Goal: Book appointment/travel/reservation

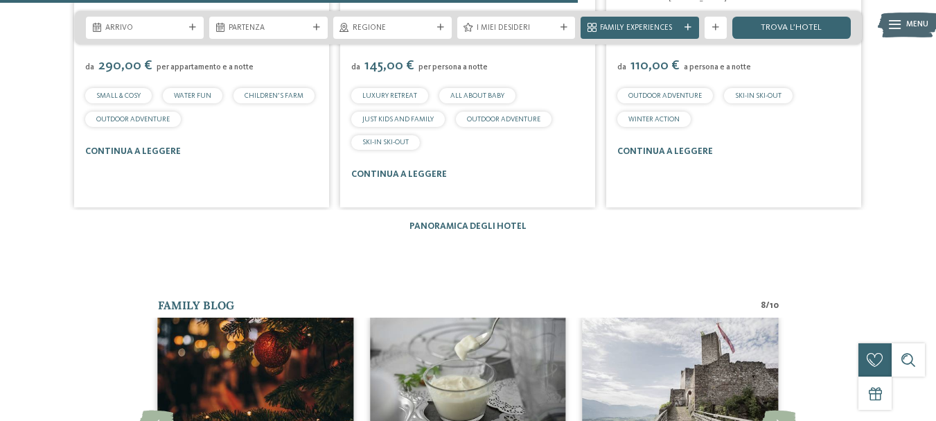
scroll to position [1733, 0]
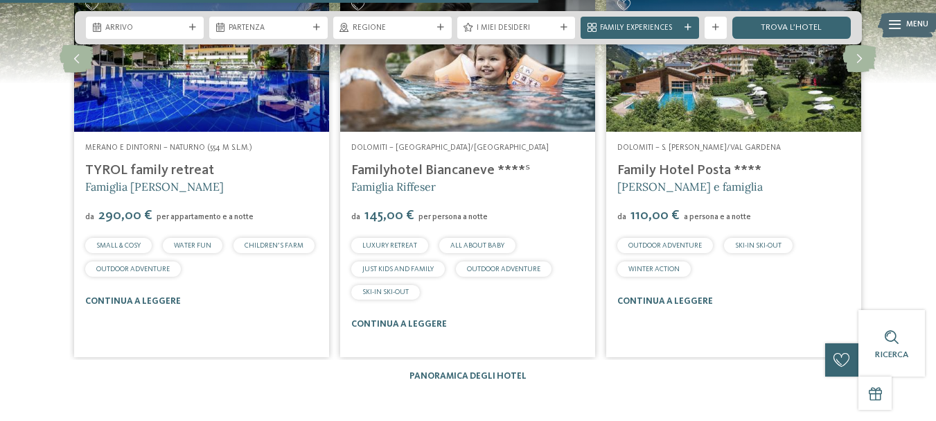
click at [502, 324] on div "Alberghi 1 / 27 slide 4 to 6 of 27 Valle Isarco – Maranza-Rio Pusteria Famiglia…" at bounding box center [468, 177] width 920 height 408
click at [496, 371] on link "Panoramica degli hotel" at bounding box center [468, 375] width 117 height 9
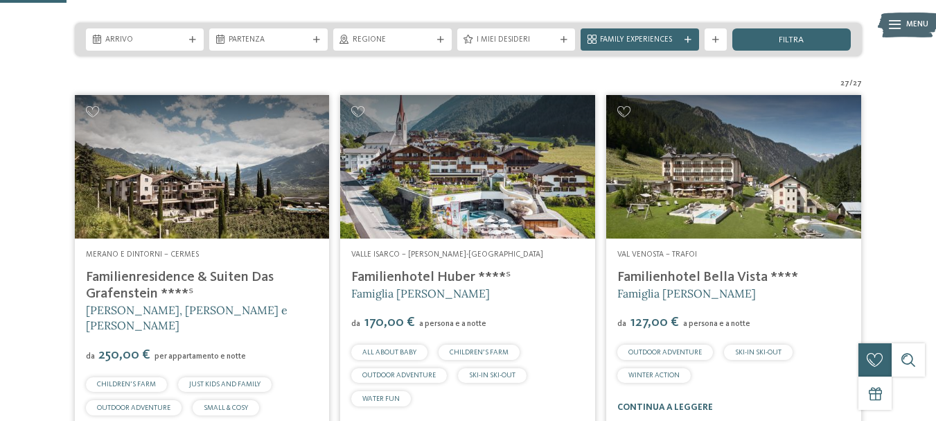
scroll to position [277, 0]
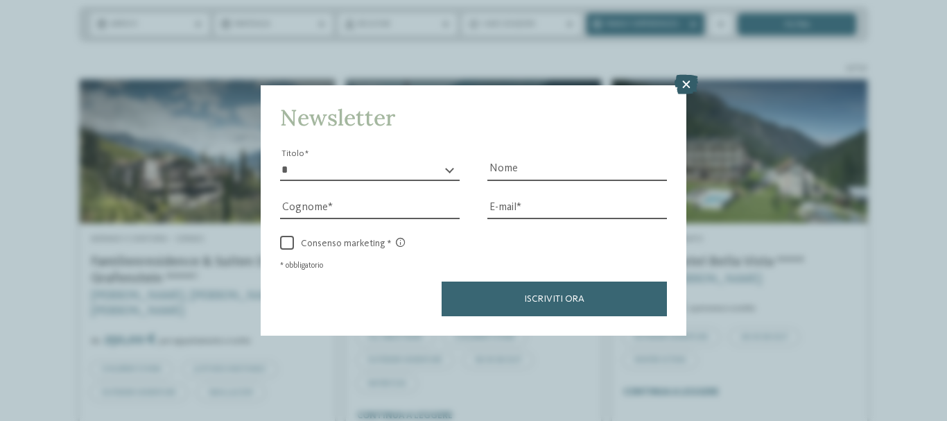
click at [684, 80] on icon at bounding box center [686, 84] width 24 height 19
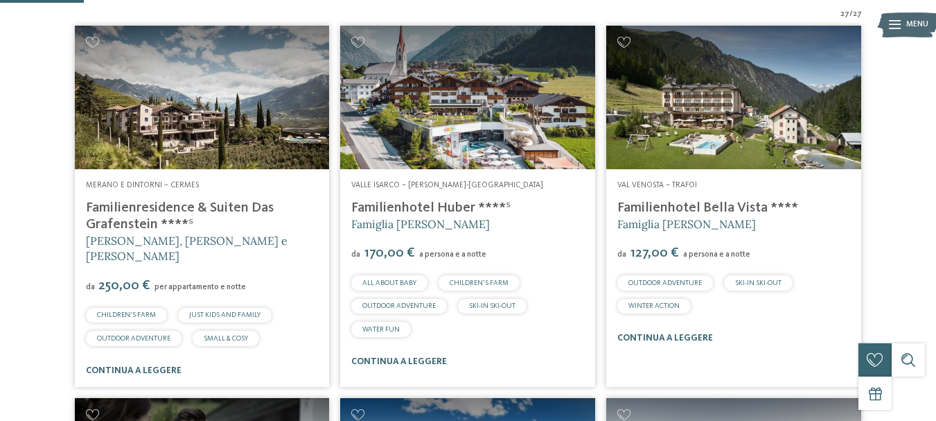
scroll to position [347, 0]
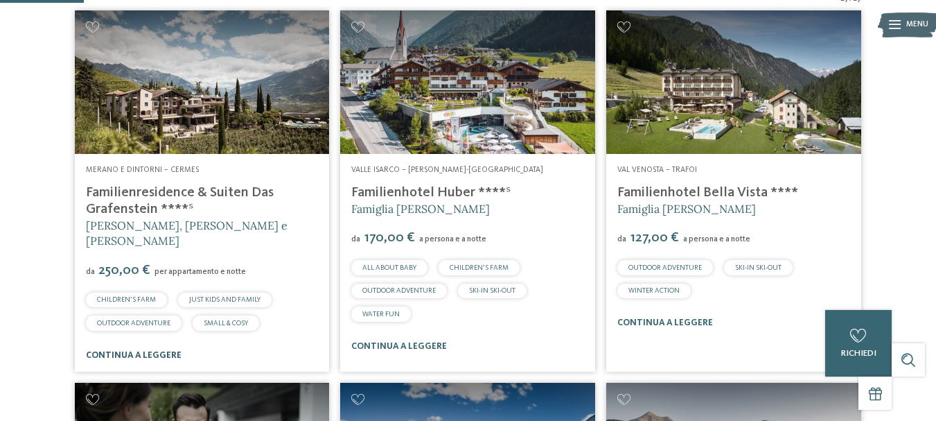
click at [132, 351] on link "continua a leggere" at bounding box center [134, 355] width 96 height 9
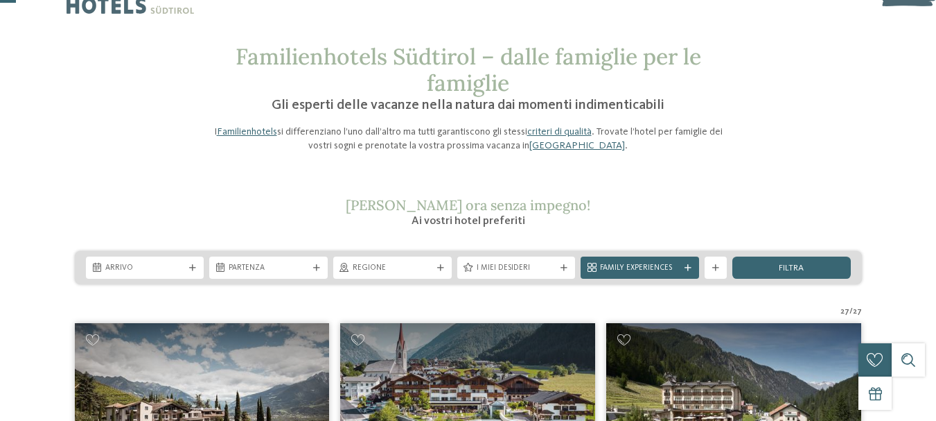
scroll to position [0, 0]
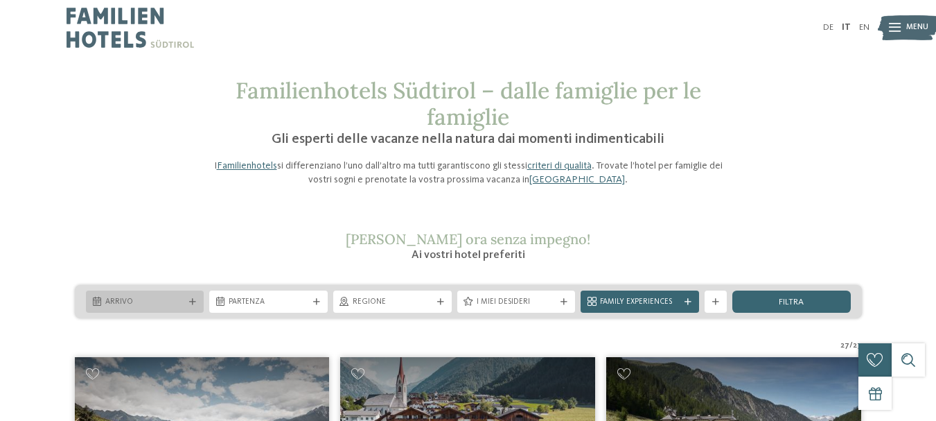
click at [117, 299] on span "Arrivo" at bounding box center [145, 302] width 80 height 11
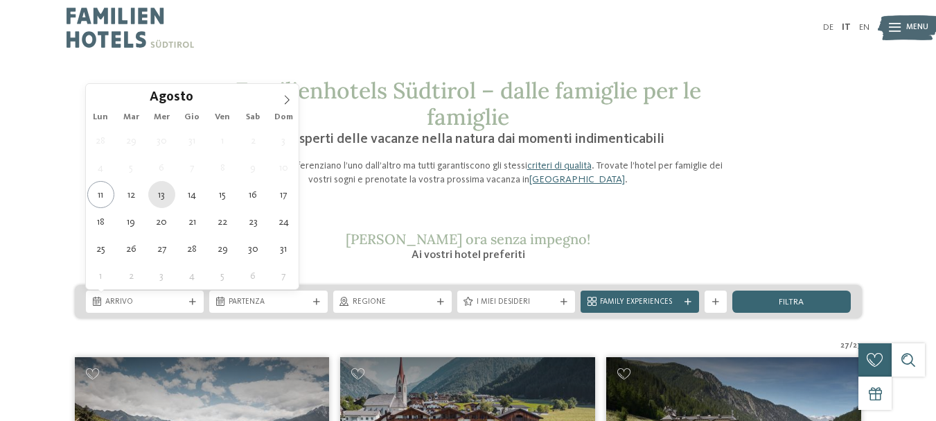
type div "[DATE]"
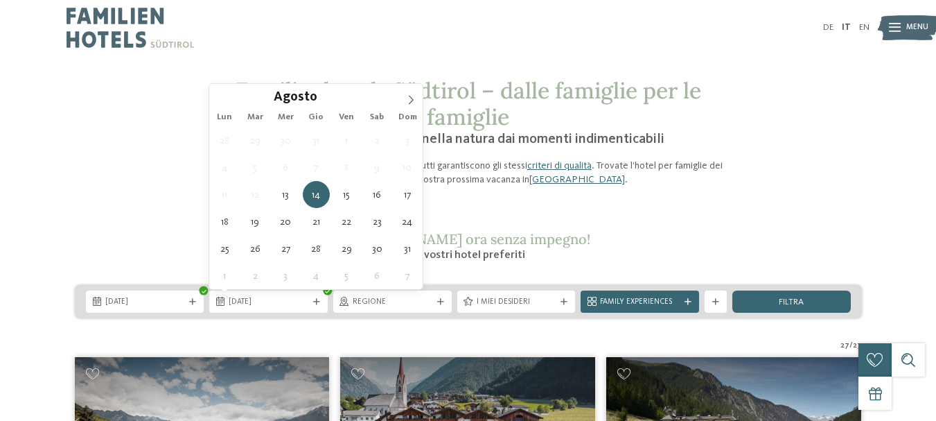
type div "[DATE]"
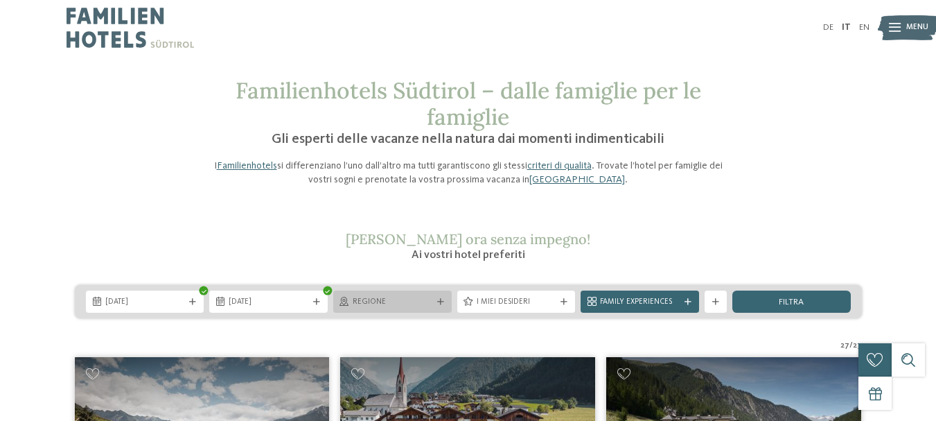
click at [410, 292] on div "Regione" at bounding box center [392, 301] width 119 height 22
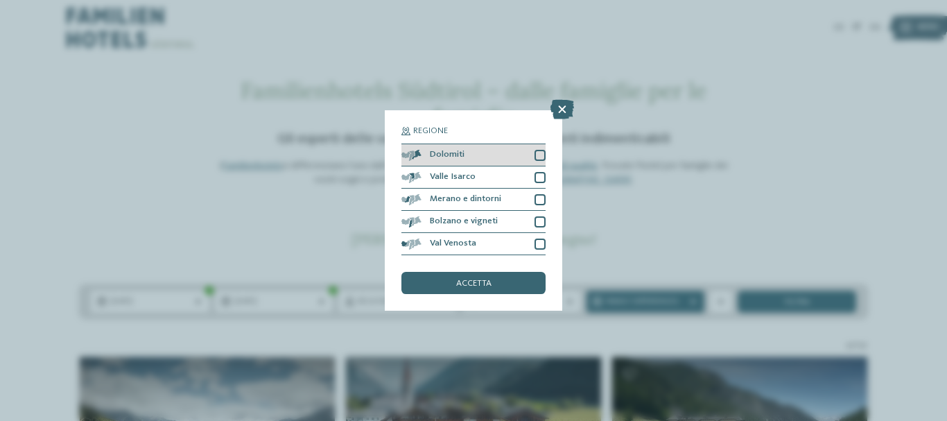
click at [467, 150] on div "Dolomiti" at bounding box center [473, 155] width 144 height 22
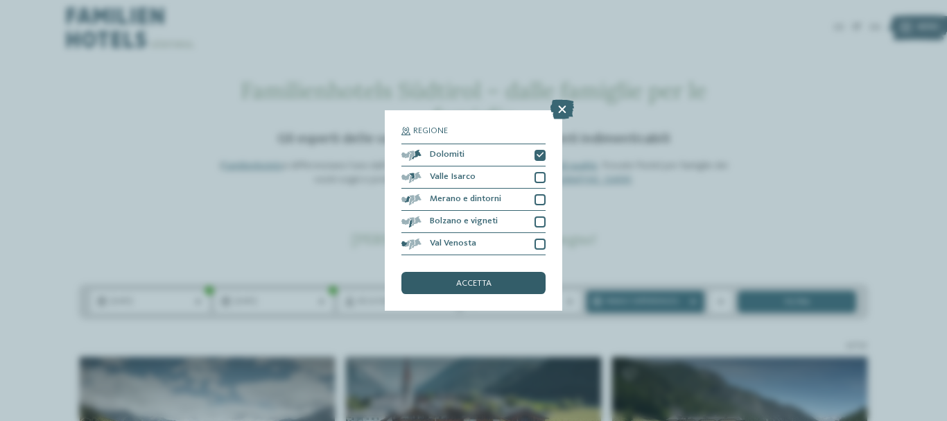
click at [509, 282] on div "accetta" at bounding box center [473, 283] width 144 height 22
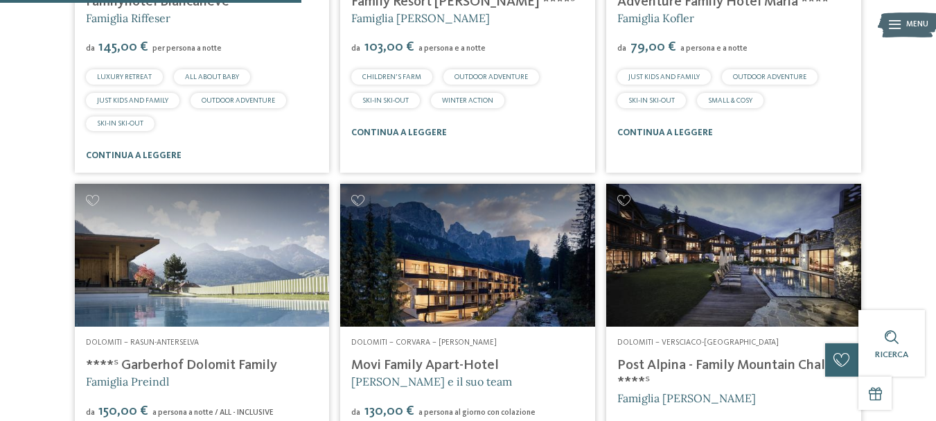
scroll to position [689, 0]
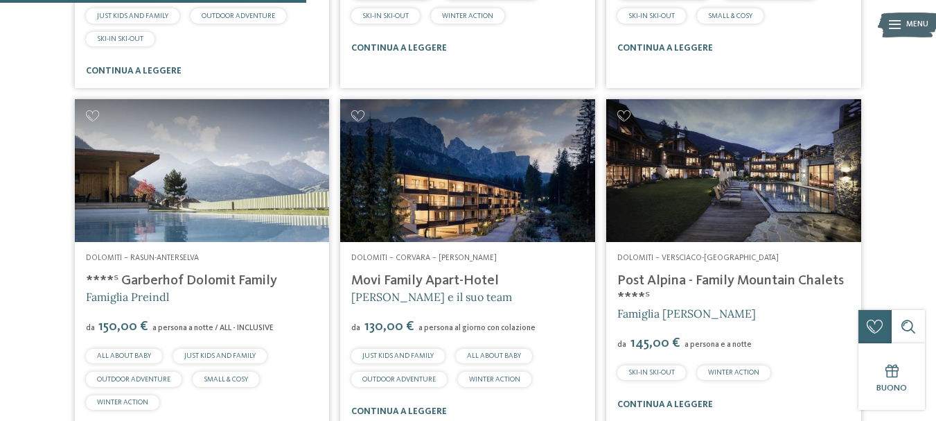
click at [444, 283] on link "Movi Family Apart-Hotel" at bounding box center [425, 281] width 148 height 14
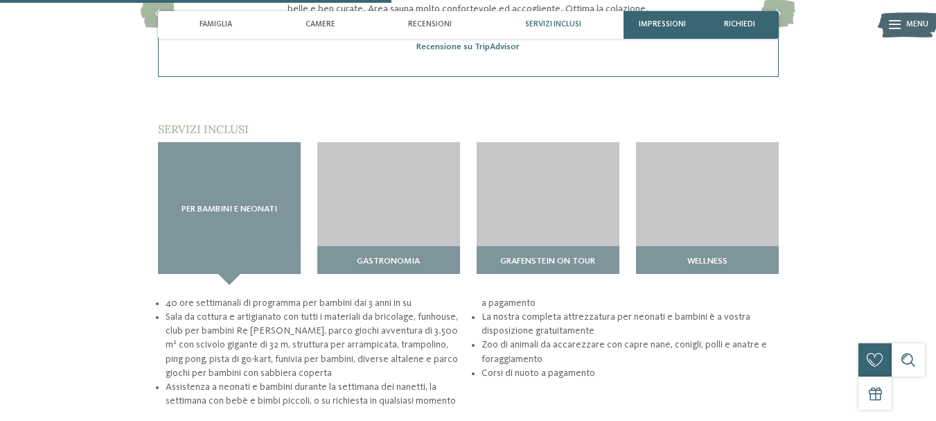
scroll to position [1455, 0]
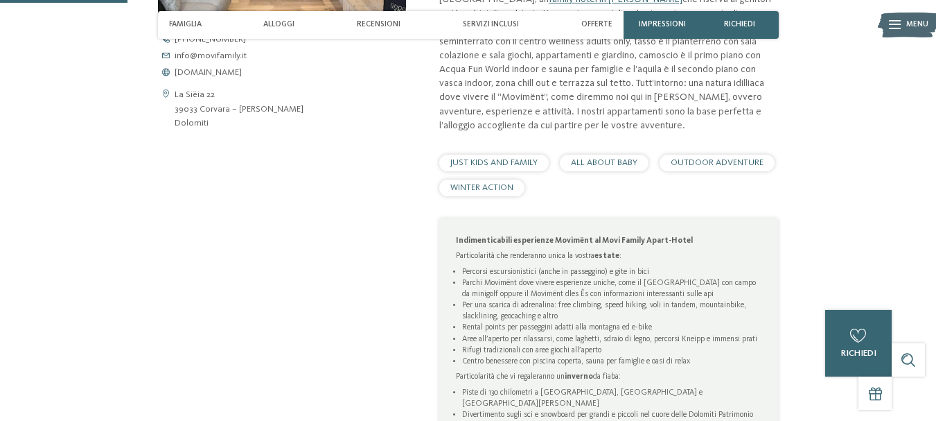
scroll to position [554, 0]
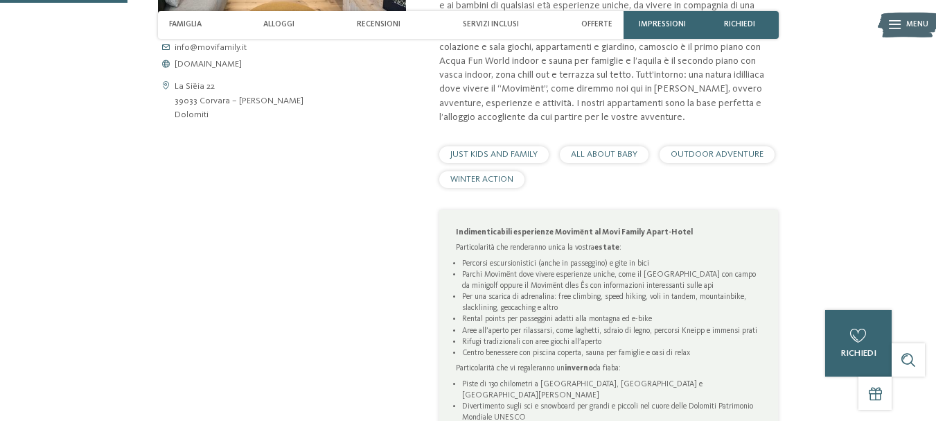
drag, startPoint x: 436, startPoint y: 328, endPoint x: 445, endPoint y: 326, distance: 9.2
click at [443, 328] on div "Avventura, adrenalina e relax al Movi Family Apart-Hotel a Corvara Un paradiso …" at bounding box center [592, 221] width 373 height 739
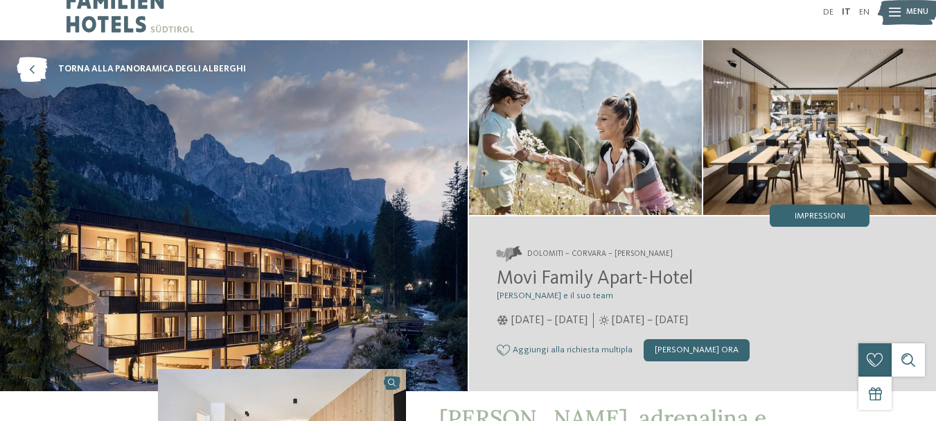
scroll to position [0, 0]
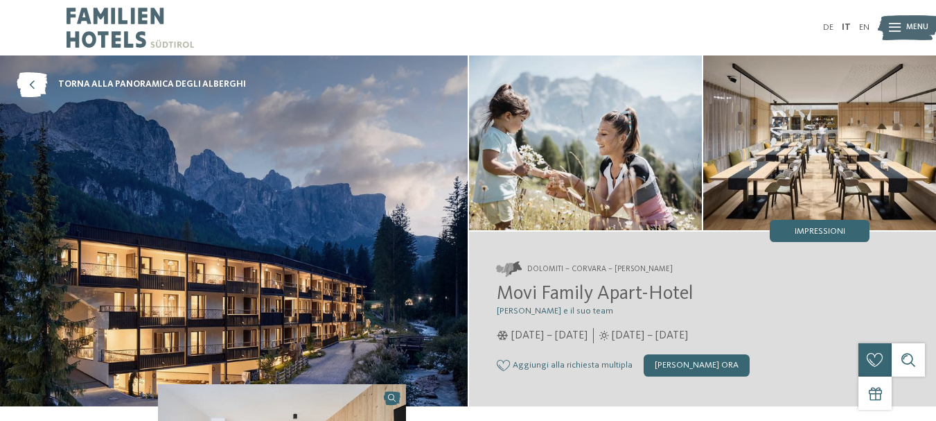
click at [674, 336] on span "14/06/2025 – 05/10/2025" at bounding box center [650, 335] width 76 height 15
click at [40, 105] on img at bounding box center [234, 230] width 468 height 351
click at [32, 87] on icon at bounding box center [32, 84] width 30 height 25
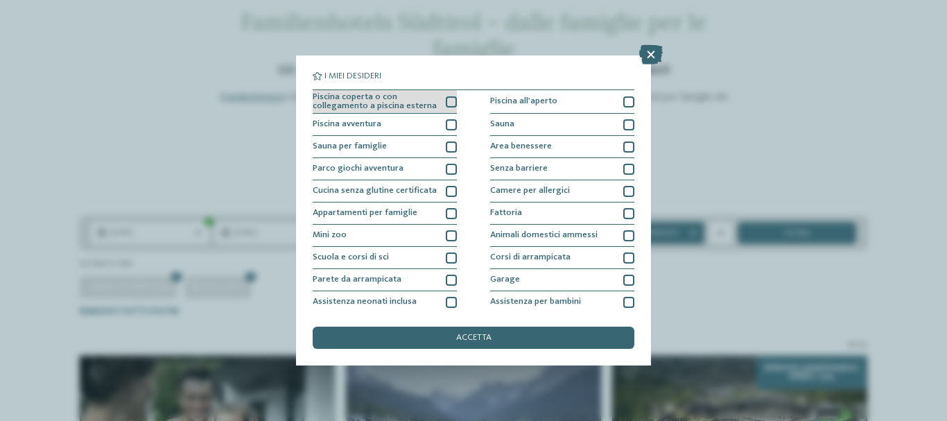
click at [450, 98] on div at bounding box center [451, 101] width 11 height 11
click at [450, 129] on div at bounding box center [451, 124] width 11 height 11
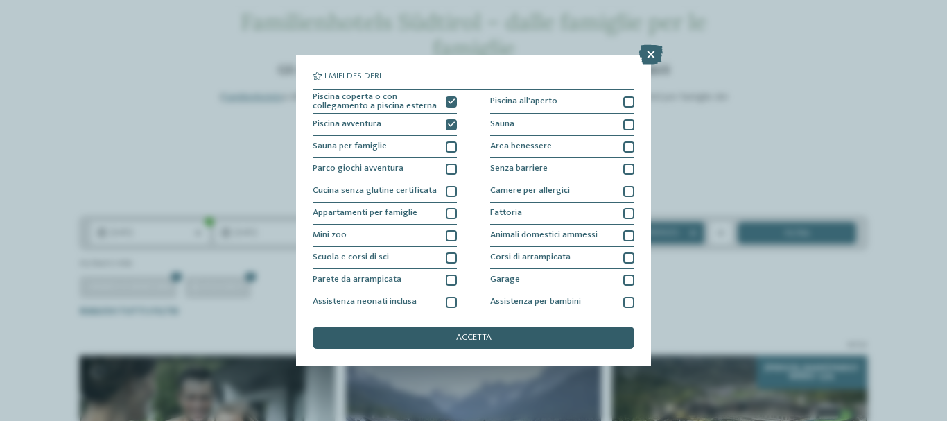
click at [453, 335] on div "accetta" at bounding box center [474, 337] width 322 height 22
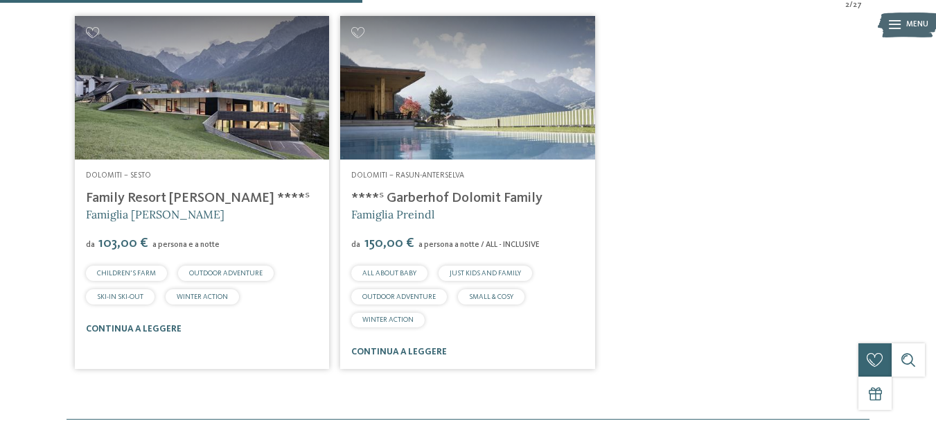
scroll to position [412, 0]
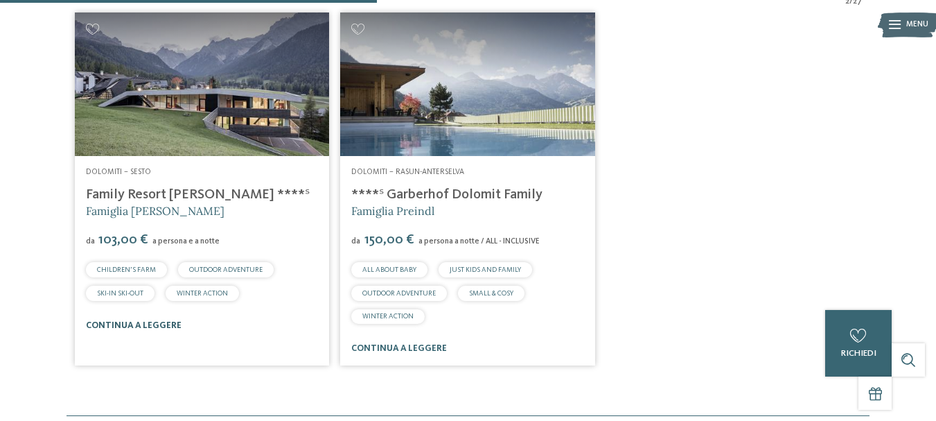
click at [130, 321] on link "continua a leggere" at bounding box center [134, 325] width 96 height 9
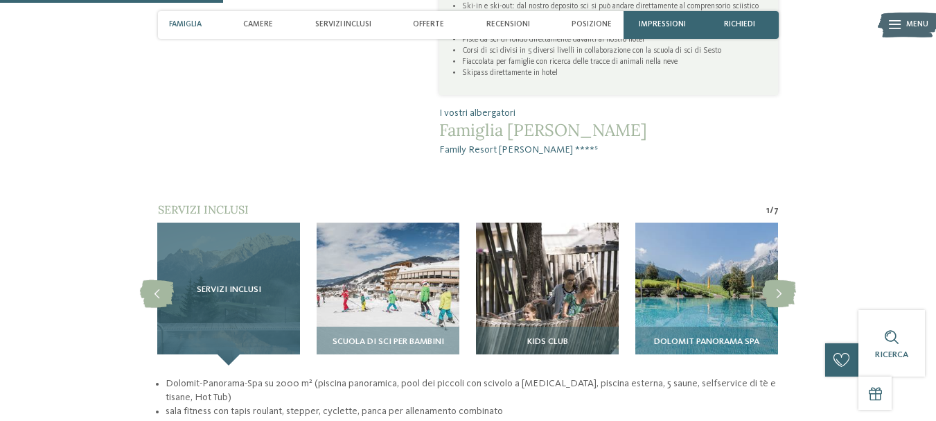
scroll to position [901, 0]
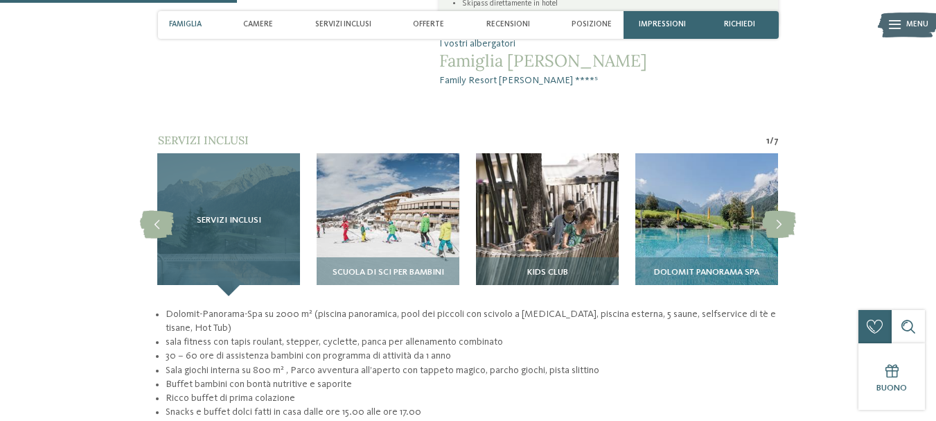
click at [211, 211] on div "Servizi inclusi" at bounding box center [228, 224] width 143 height 143
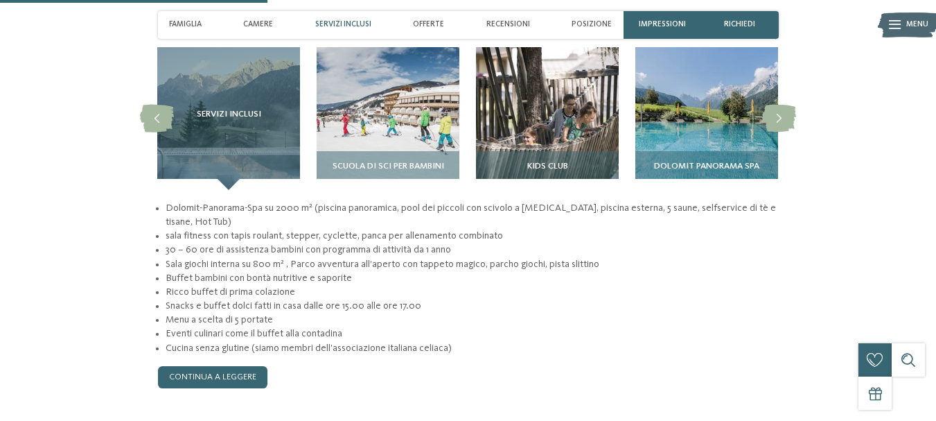
scroll to position [1040, 0]
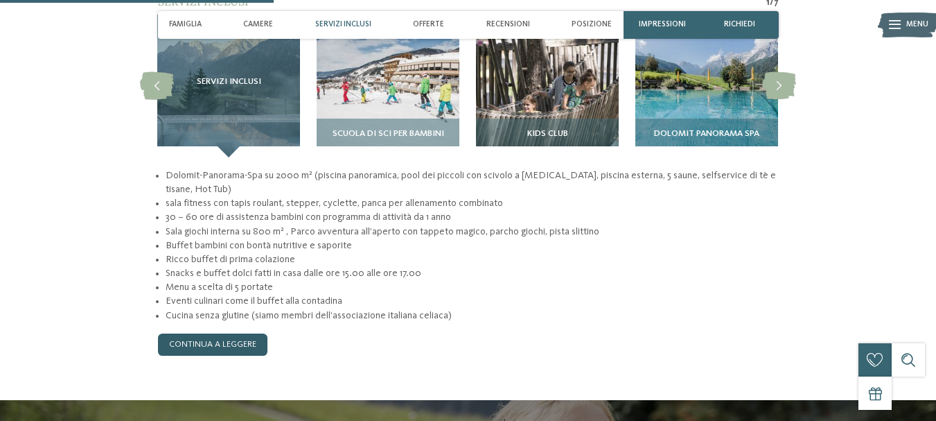
click at [248, 333] on link "continua a leggere" at bounding box center [212, 344] width 109 height 22
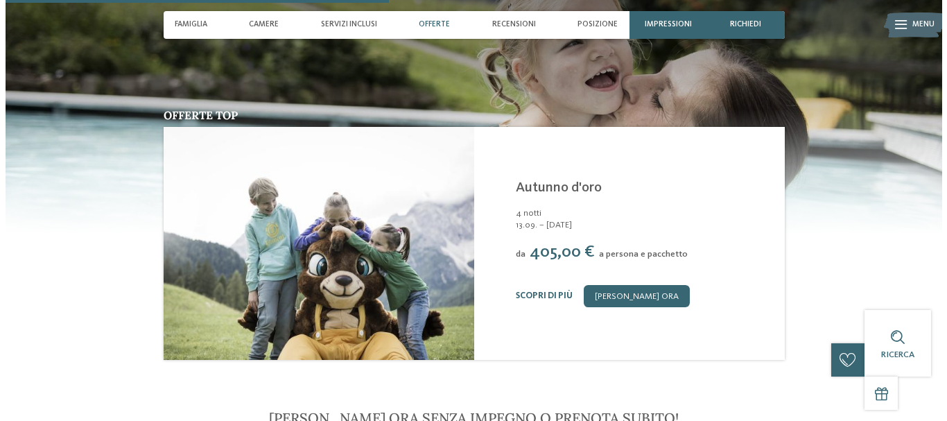
scroll to position [1455, 0]
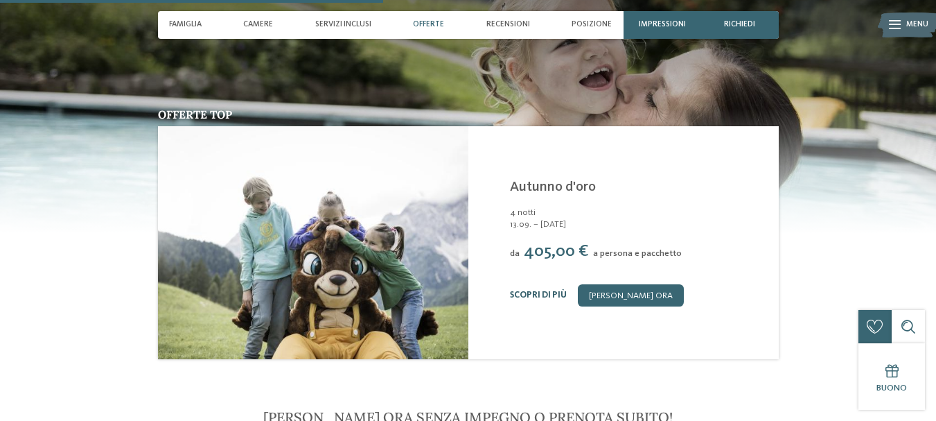
click at [545, 290] on link "Scopri di più" at bounding box center [538, 294] width 57 height 9
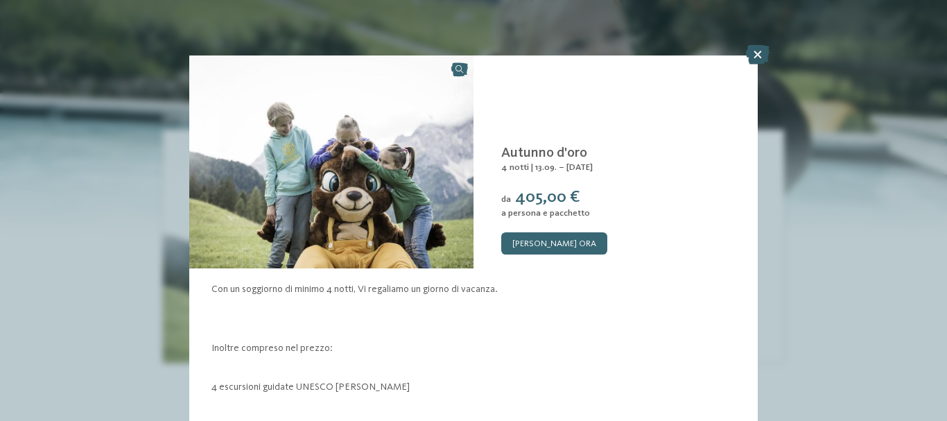
click at [751, 55] on icon at bounding box center [758, 54] width 24 height 19
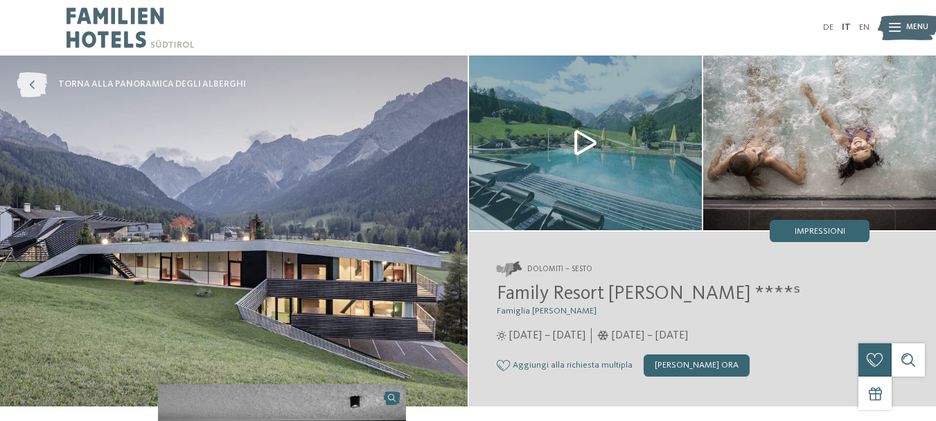
click at [155, 82] on span "torna alla panoramica degli alberghi" at bounding box center [152, 84] width 188 height 12
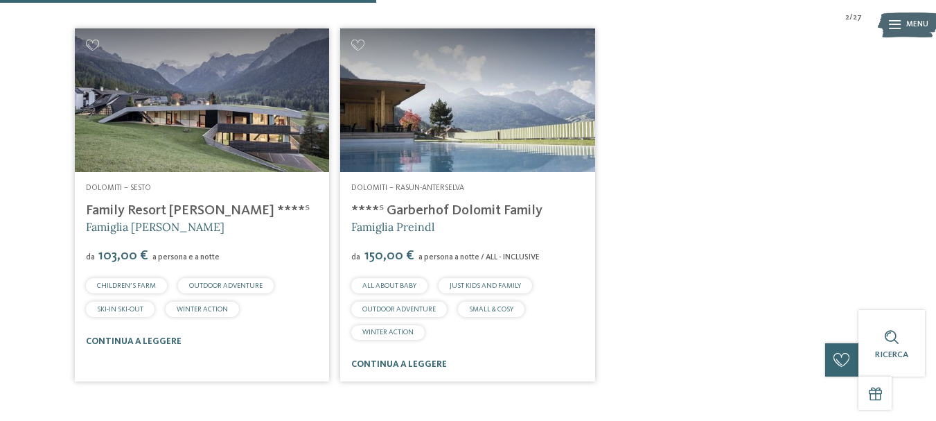
scroll to position [412, 0]
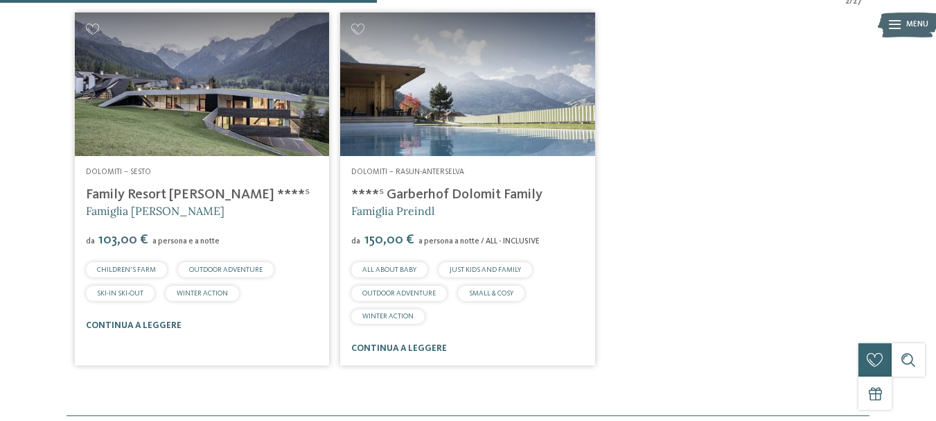
click at [281, 87] on img at bounding box center [202, 83] width 255 height 143
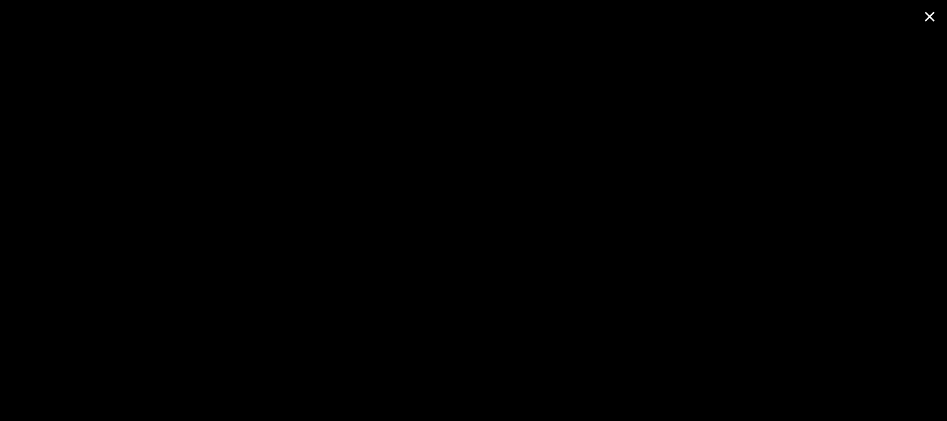
click at [927, 18] on span at bounding box center [929, 16] width 35 height 33
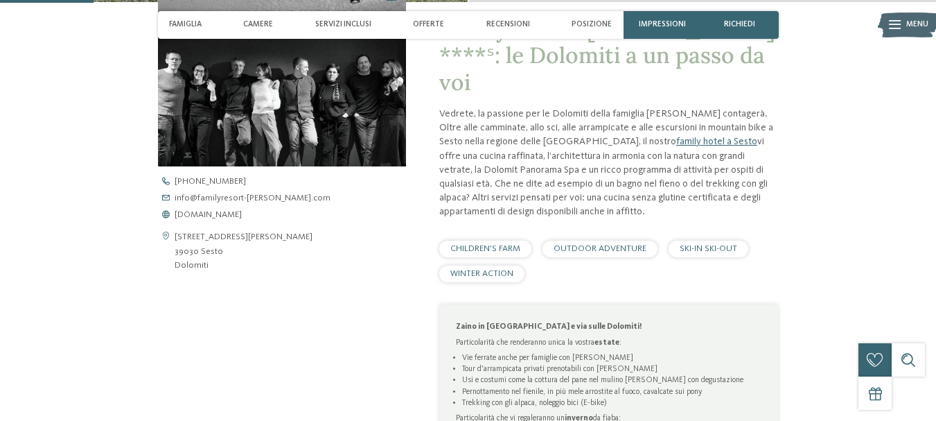
scroll to position [416, 0]
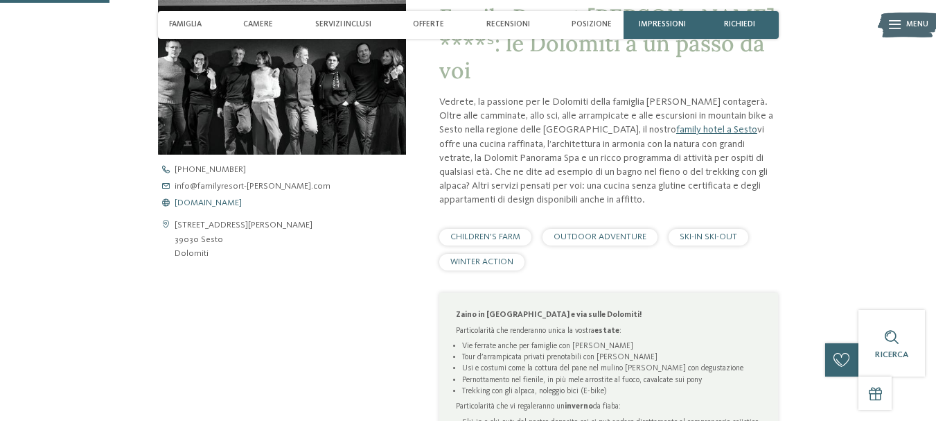
click at [242, 200] on span "www.familyresort-rainer.com" at bounding box center [208, 203] width 67 height 9
